Goal: Task Accomplishment & Management: Manage account settings

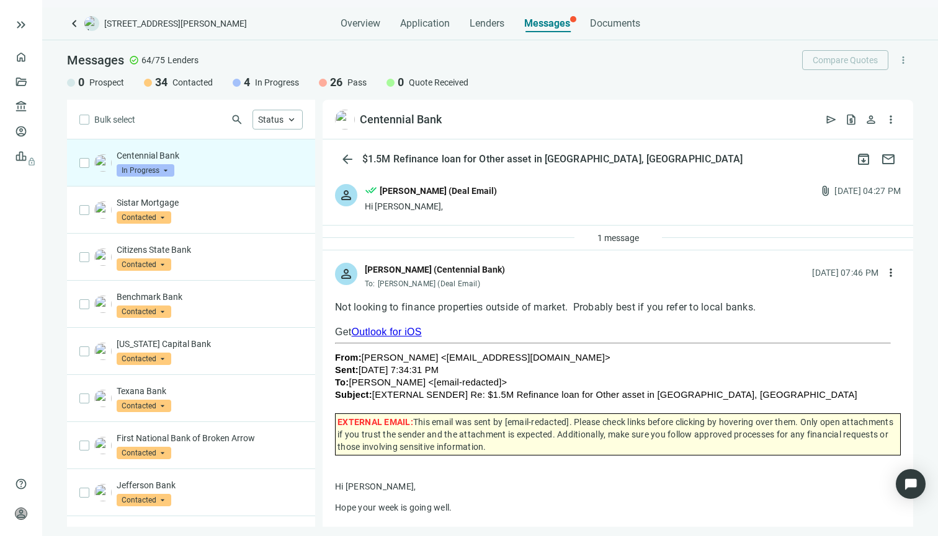
click at [160, 169] on span "In Progress" at bounding box center [146, 170] width 58 height 12
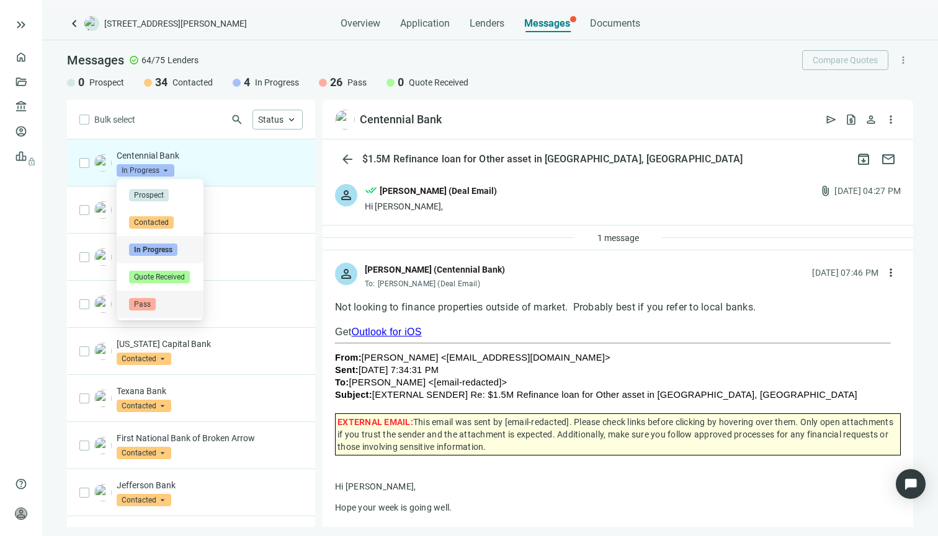
click at [146, 301] on span "Pass" at bounding box center [142, 304] width 27 height 12
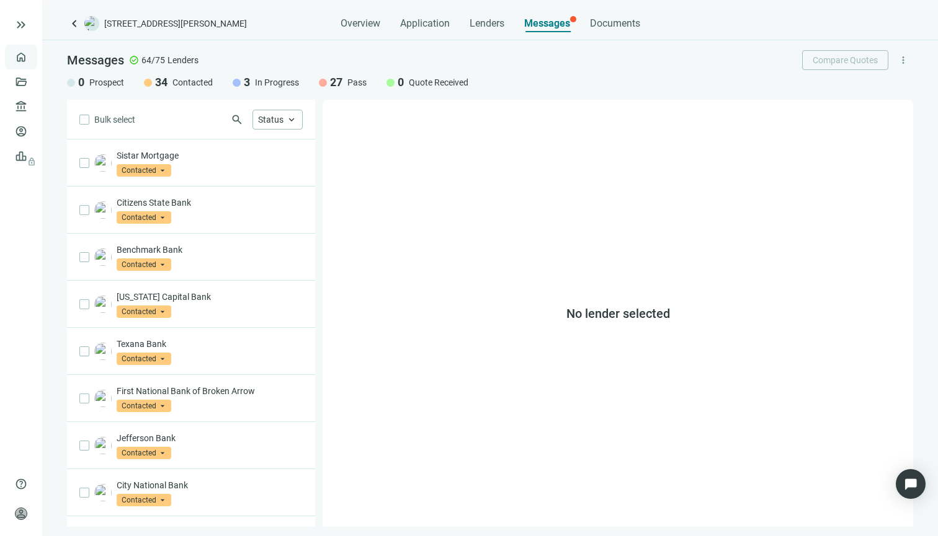
click at [31, 60] on link "Overview" at bounding box center [49, 57] width 37 height 10
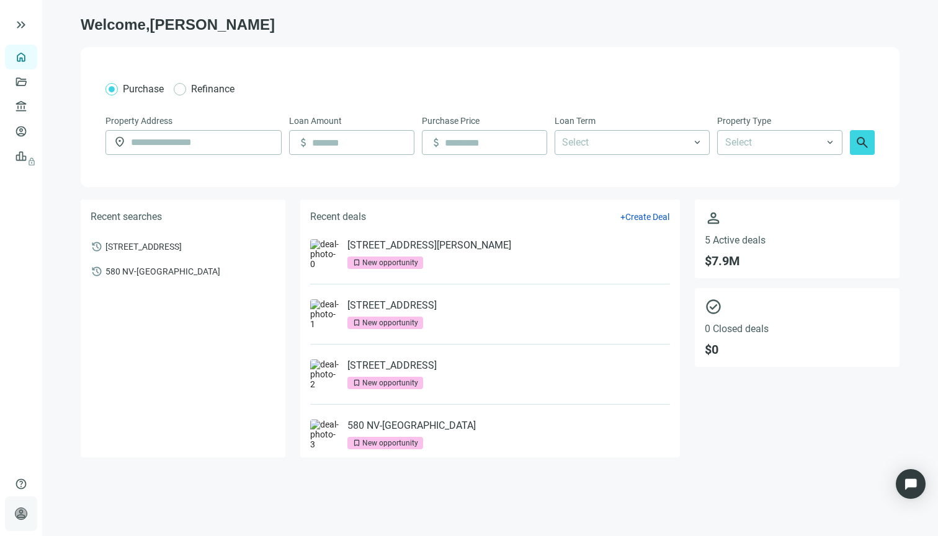
click at [21, 514] on span "person" at bounding box center [21, 514] width 12 height 12
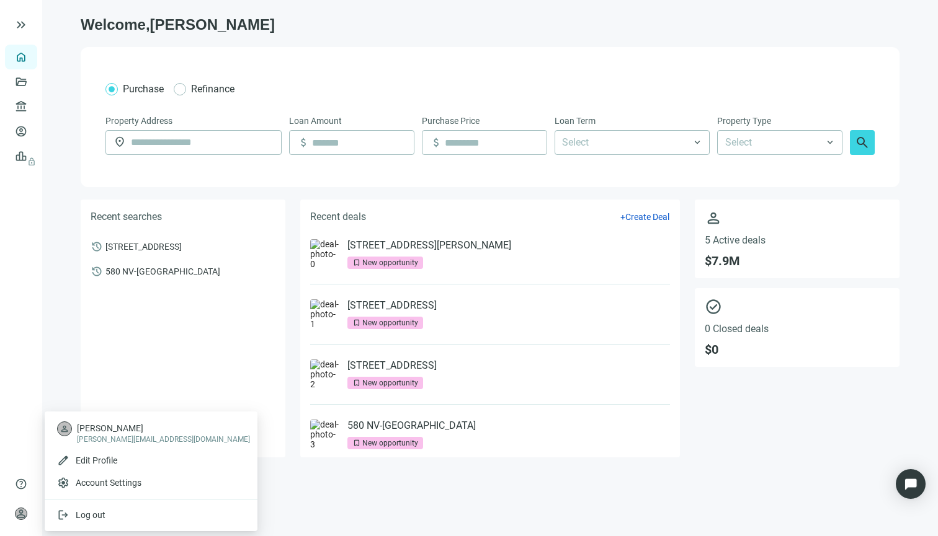
click at [99, 438] on span "[PERSON_NAME][EMAIL_ADDRESS][DOMAIN_NAME]" at bounding box center [163, 440] width 173 height 10
click at [97, 483] on span "Account Settings" at bounding box center [109, 483] width 66 height 12
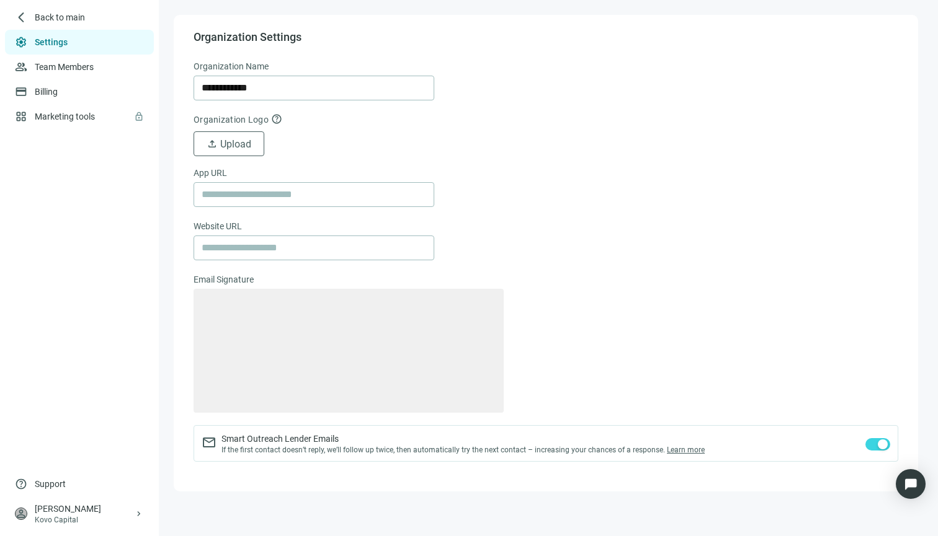
type textarea "**********"
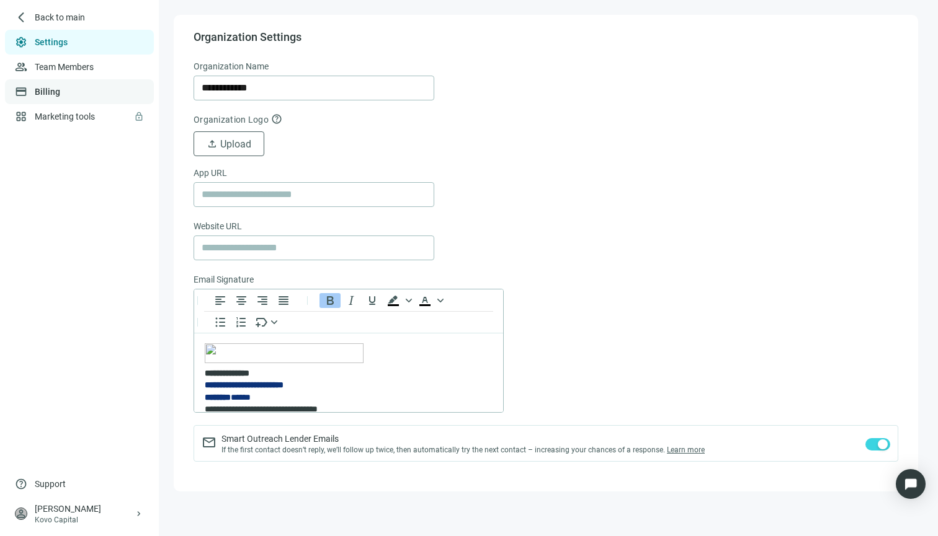
click at [60, 88] on link "Billing" at bounding box center [47, 92] width 25 height 10
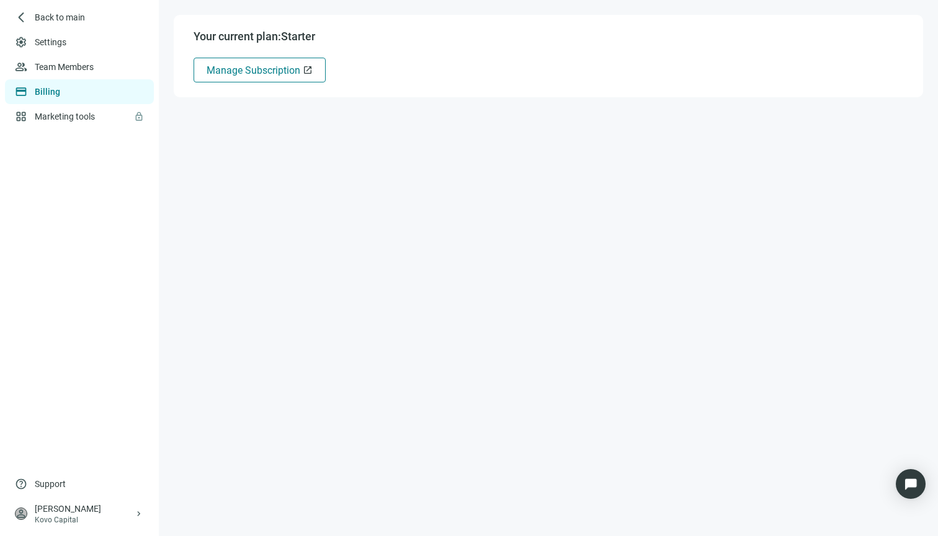
click at [305, 67] on span "open_in_new" at bounding box center [308, 70] width 10 height 10
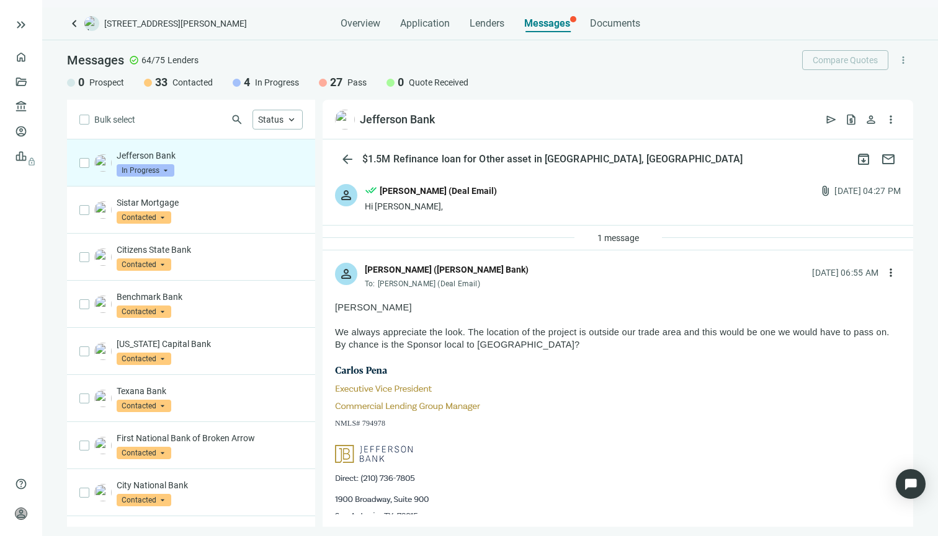
click at [163, 167] on span "In Progress" at bounding box center [146, 170] width 58 height 12
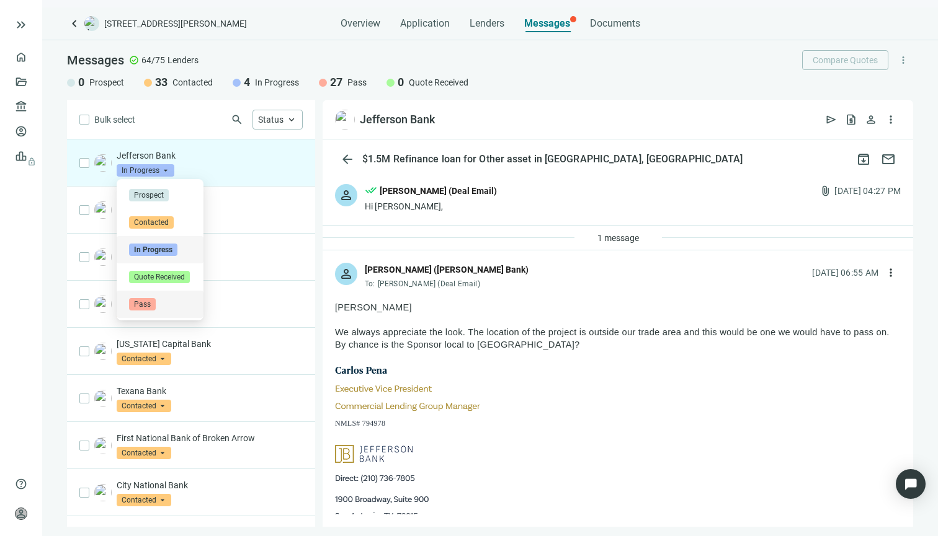
click at [139, 297] on div "Pass" at bounding box center [160, 304] width 87 height 27
